Goal: Find specific page/section: Find specific page/section

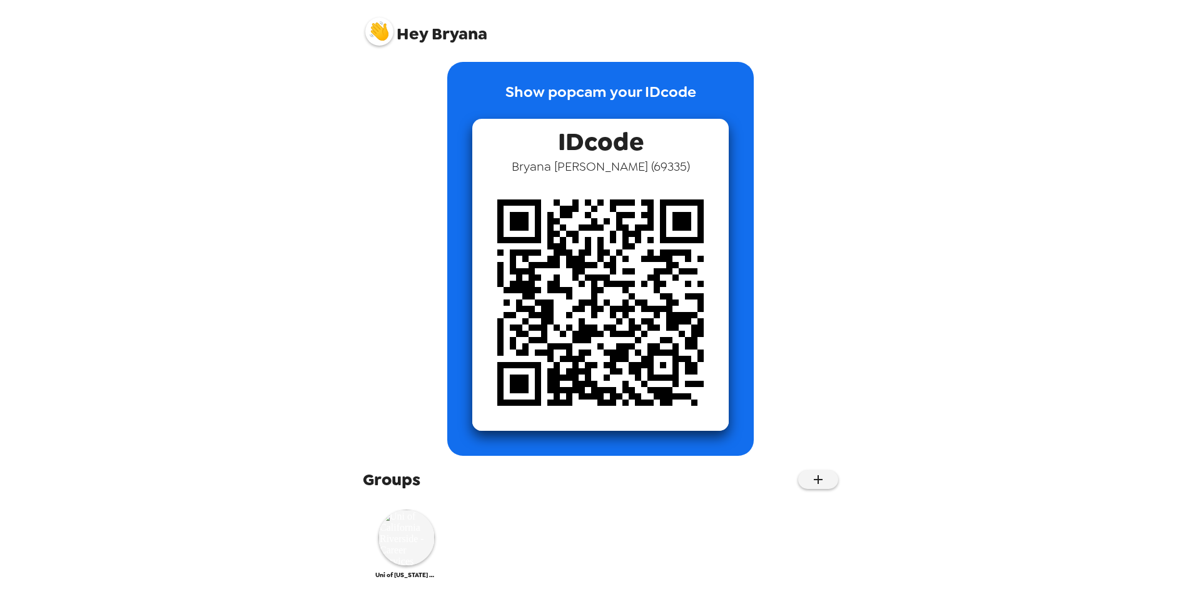
scroll to position [15, 0]
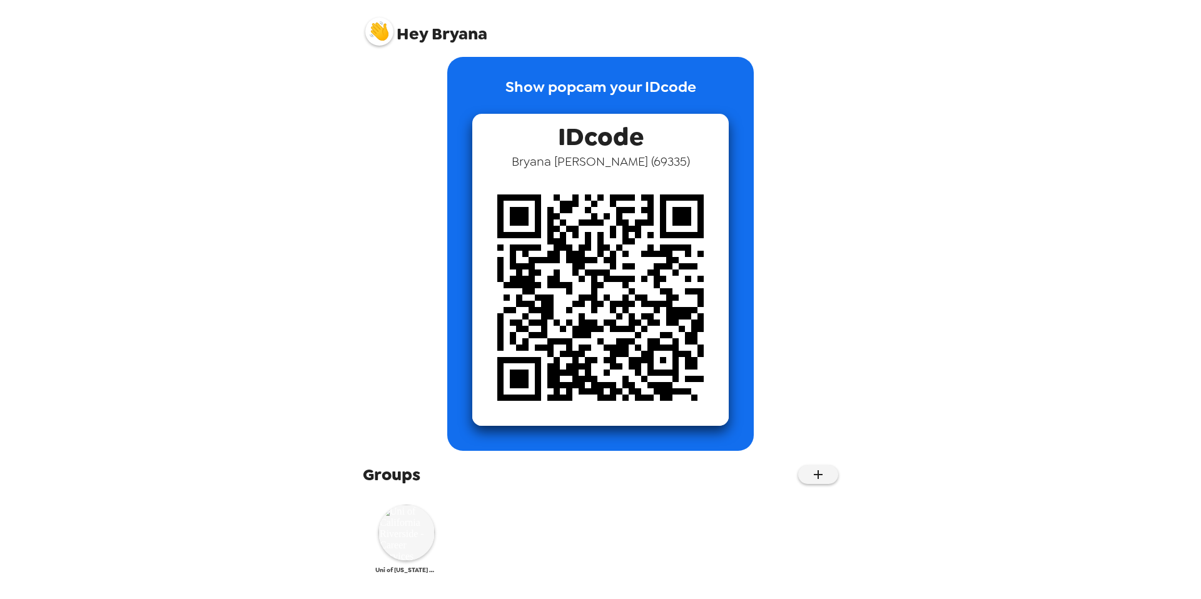
click at [418, 532] on img at bounding box center [406, 533] width 56 height 56
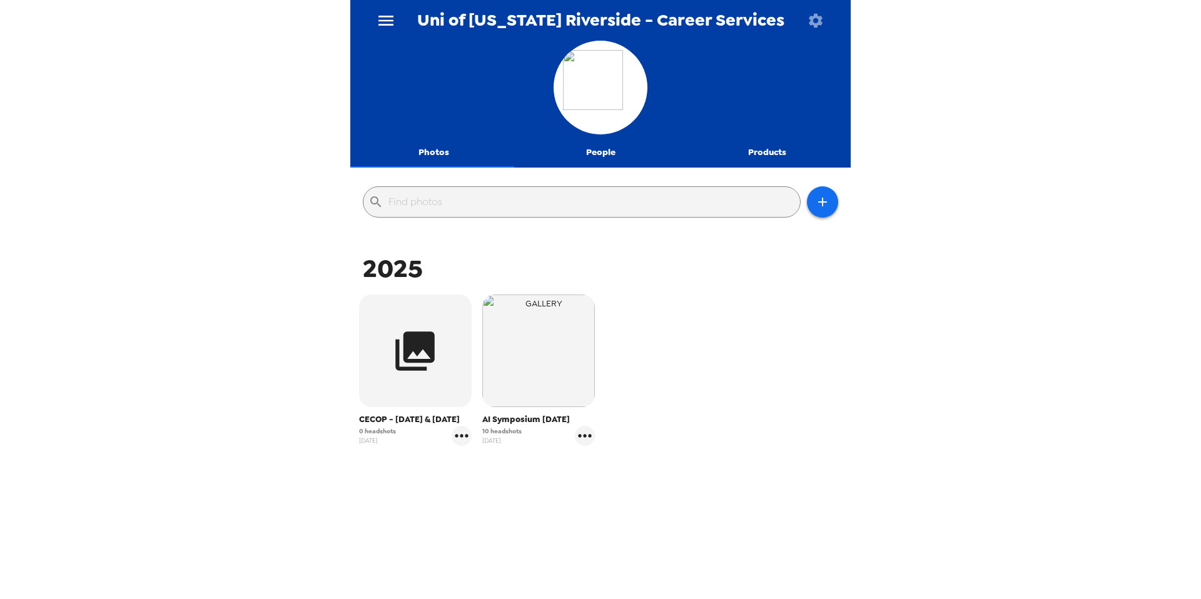
click at [814, 23] on icon "button" at bounding box center [816, 20] width 14 height 14
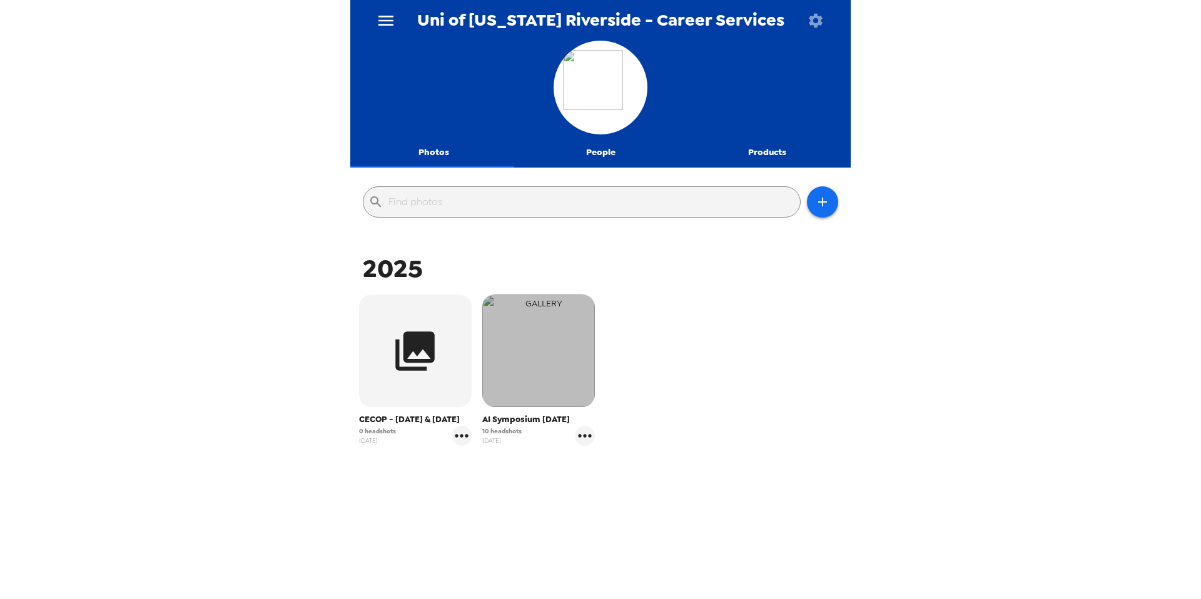
click at [527, 366] on img "button" at bounding box center [538, 351] width 113 height 113
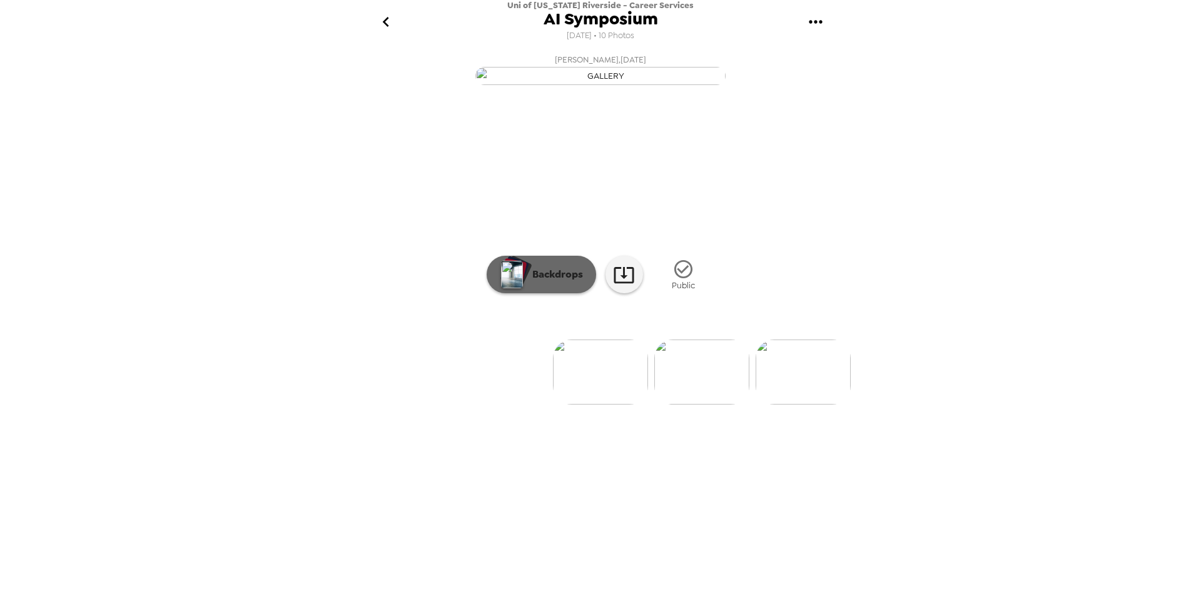
click at [542, 282] on p "Backdrops" at bounding box center [554, 274] width 57 height 15
click at [819, 23] on icon "gallery menu" at bounding box center [815, 21] width 13 height 3
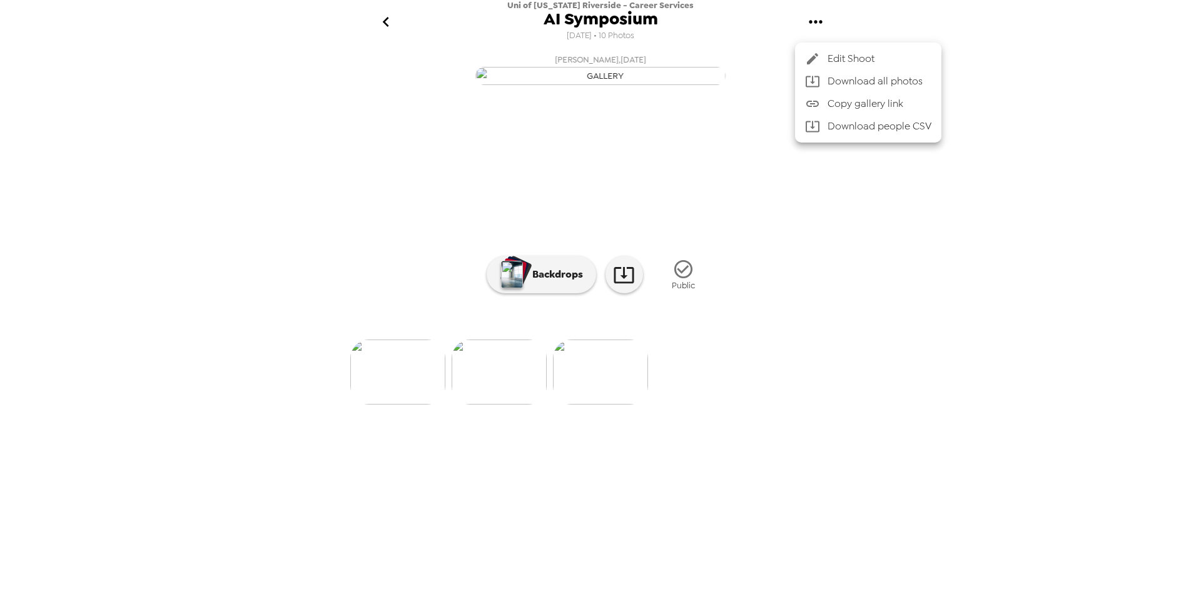
drag, startPoint x: 709, startPoint y: 540, endPoint x: 646, endPoint y: 531, distance: 63.8
click at [556, 519] on div at bounding box center [600, 299] width 1201 height 599
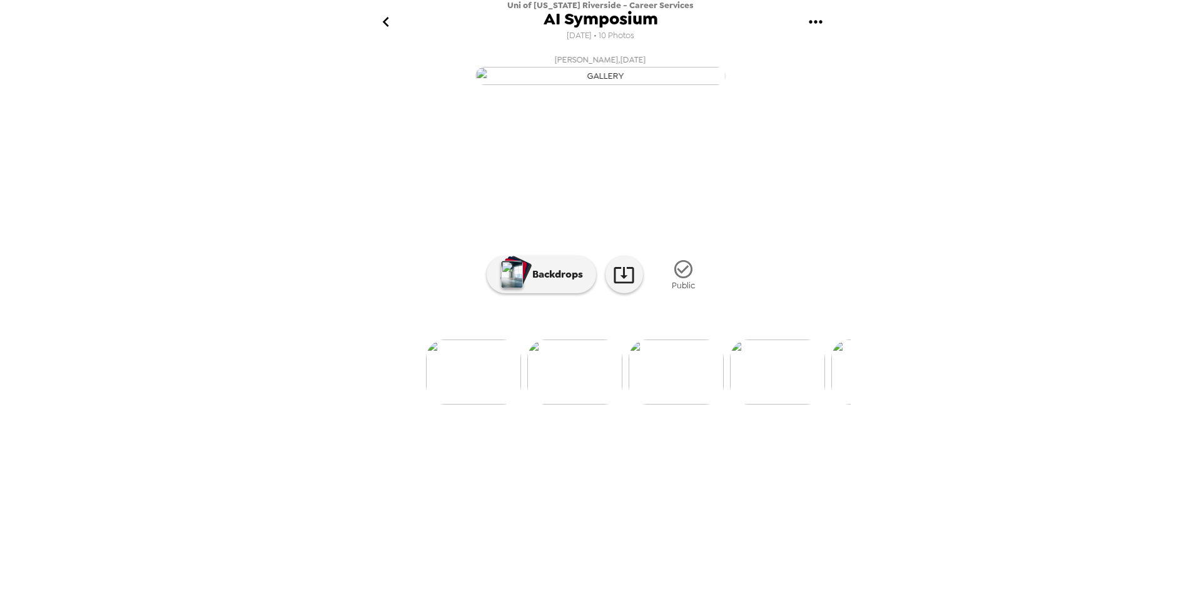
scroll to position [0, 0]
click at [387, 24] on icon "go back" at bounding box center [386, 22] width 20 height 20
